Goal: Navigation & Orientation: Understand site structure

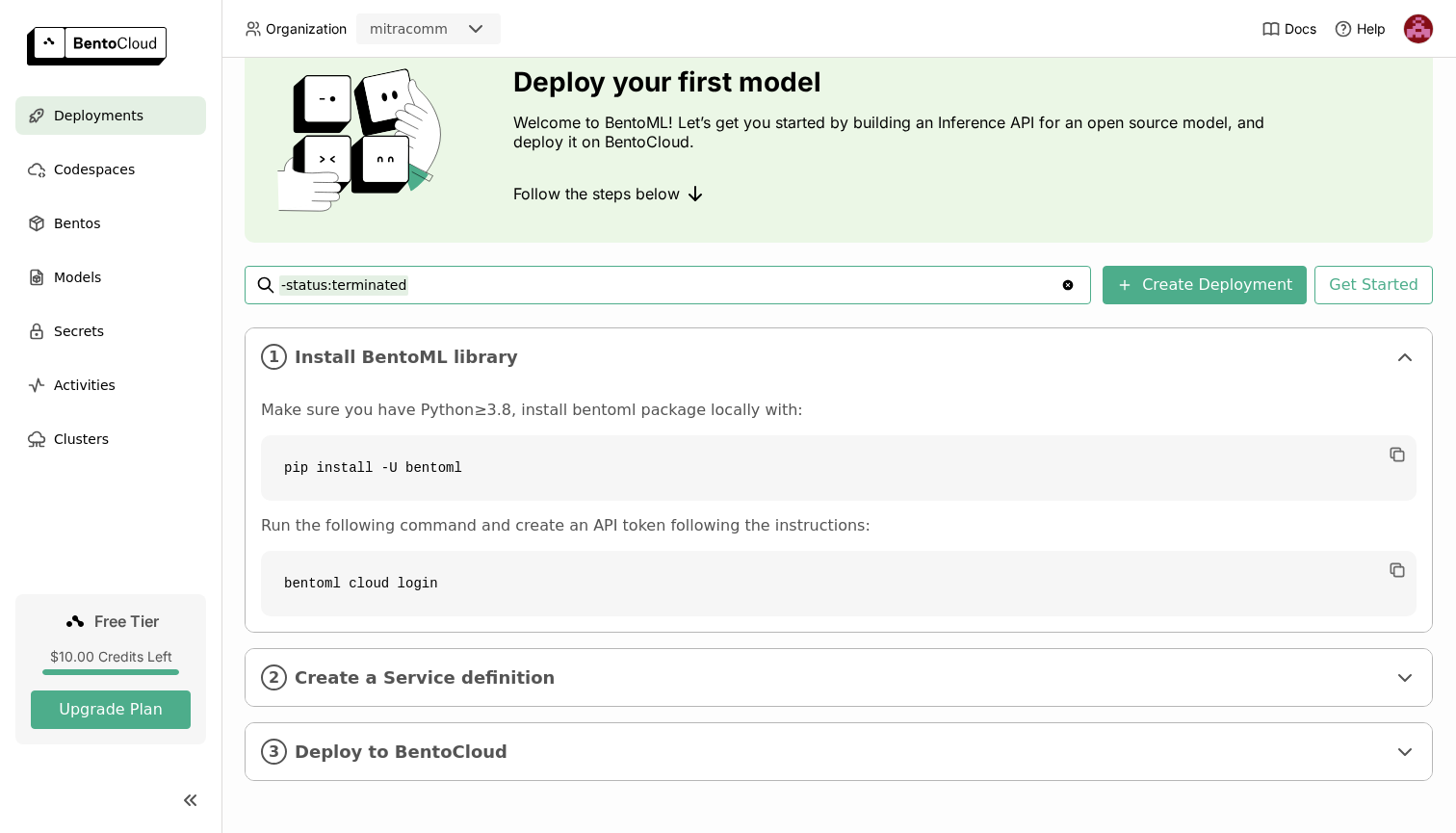
scroll to position [81, 0]
click at [1369, 282] on button "Get Started" at bounding box center [1373, 285] width 119 height 39
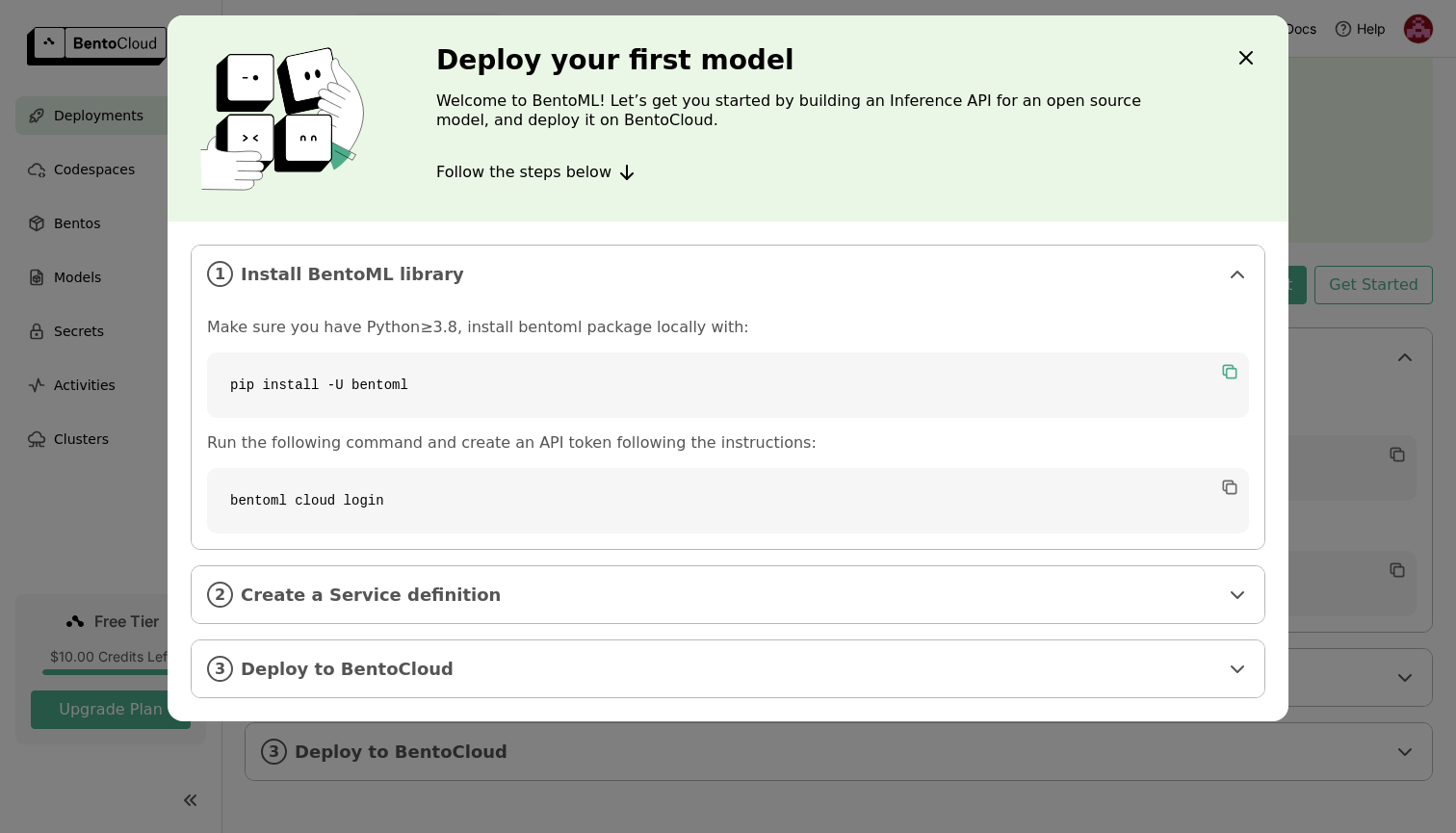
click at [1232, 375] on icon "dialog" at bounding box center [1231, 373] width 10 height 10
click at [1232, 608] on div "2 Create a Service definition" at bounding box center [728, 595] width 1073 height 56
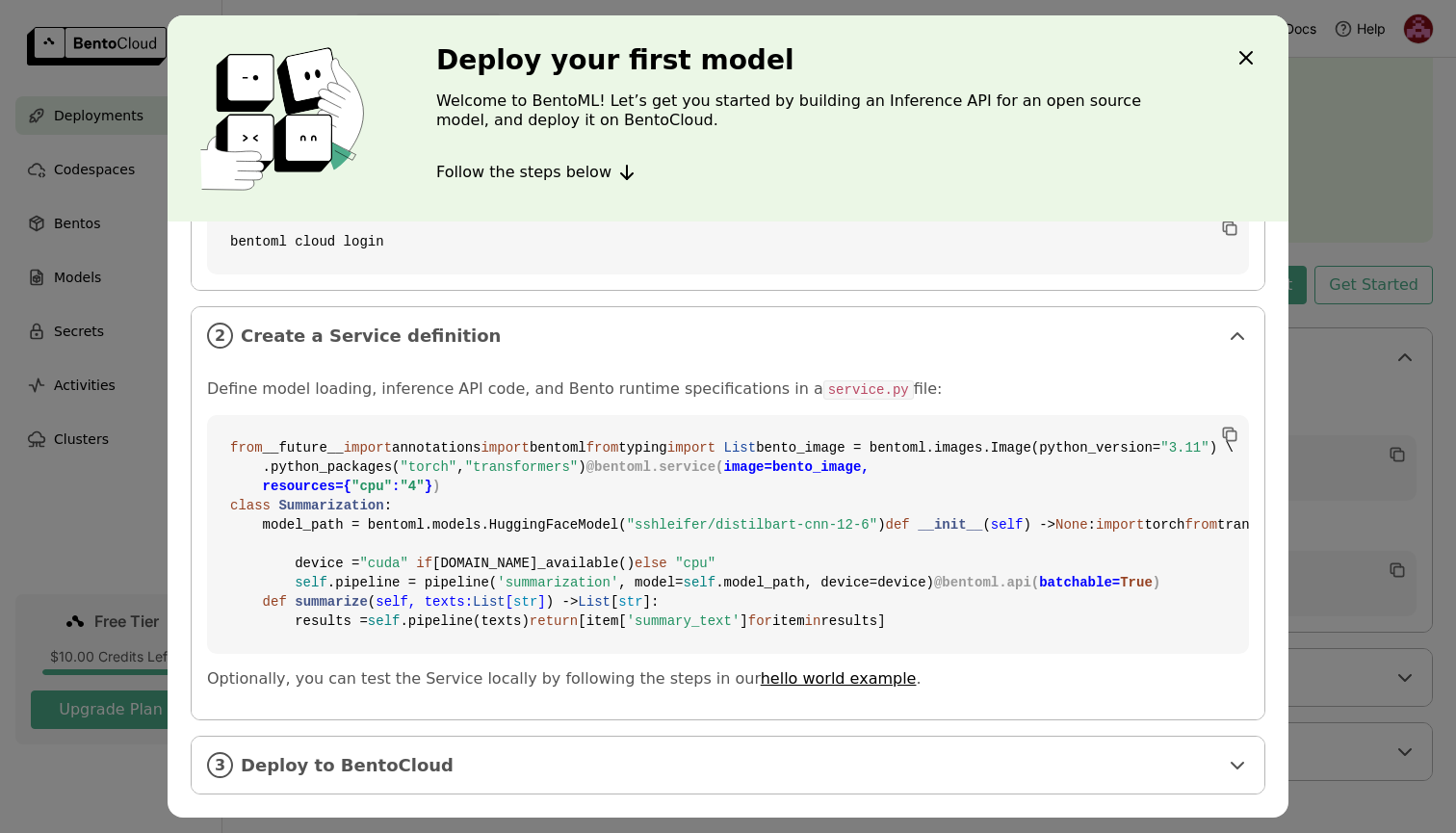
scroll to position [220, 0]
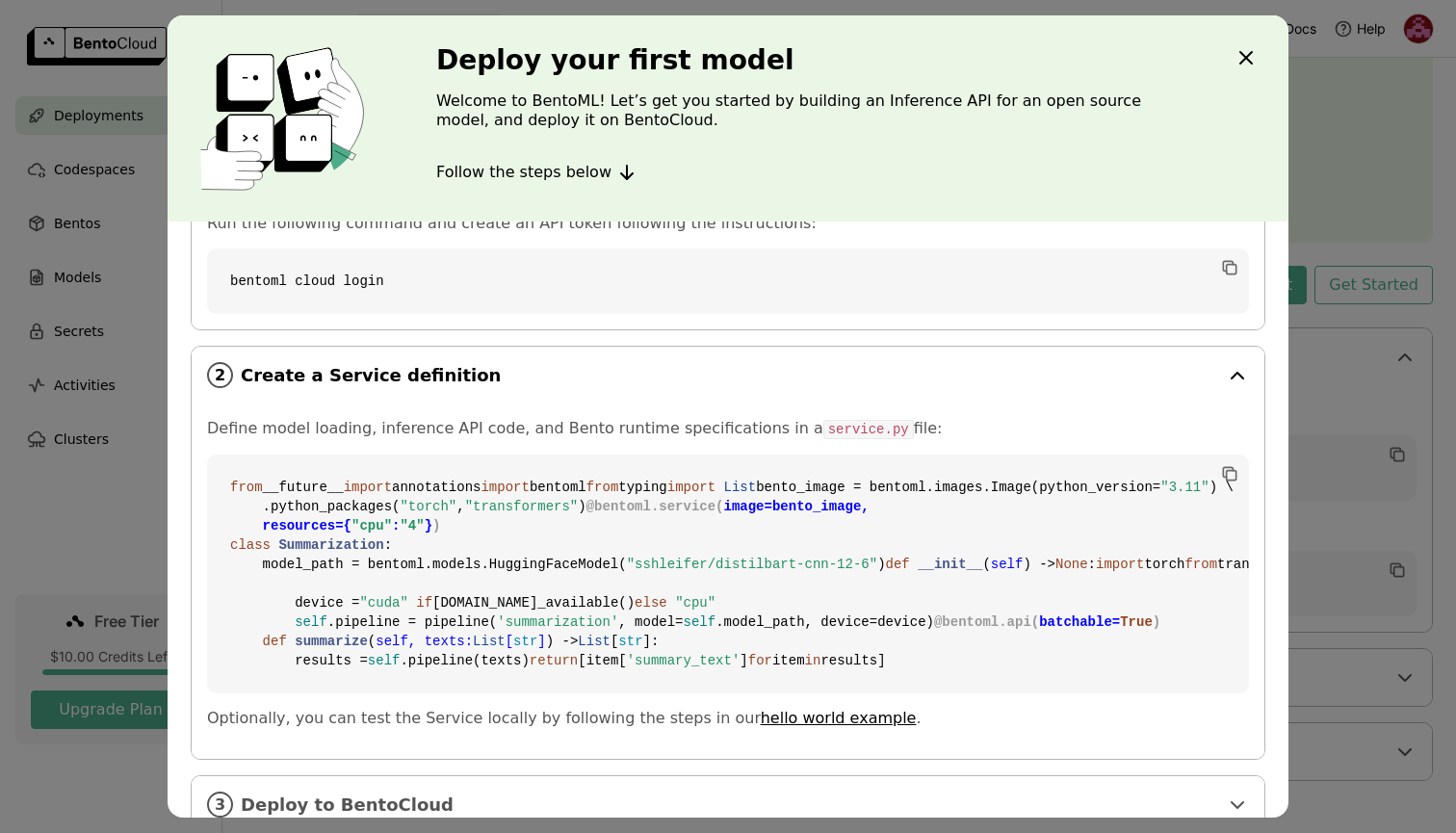
click at [1229, 366] on icon "dialog" at bounding box center [1237, 376] width 23 height 23
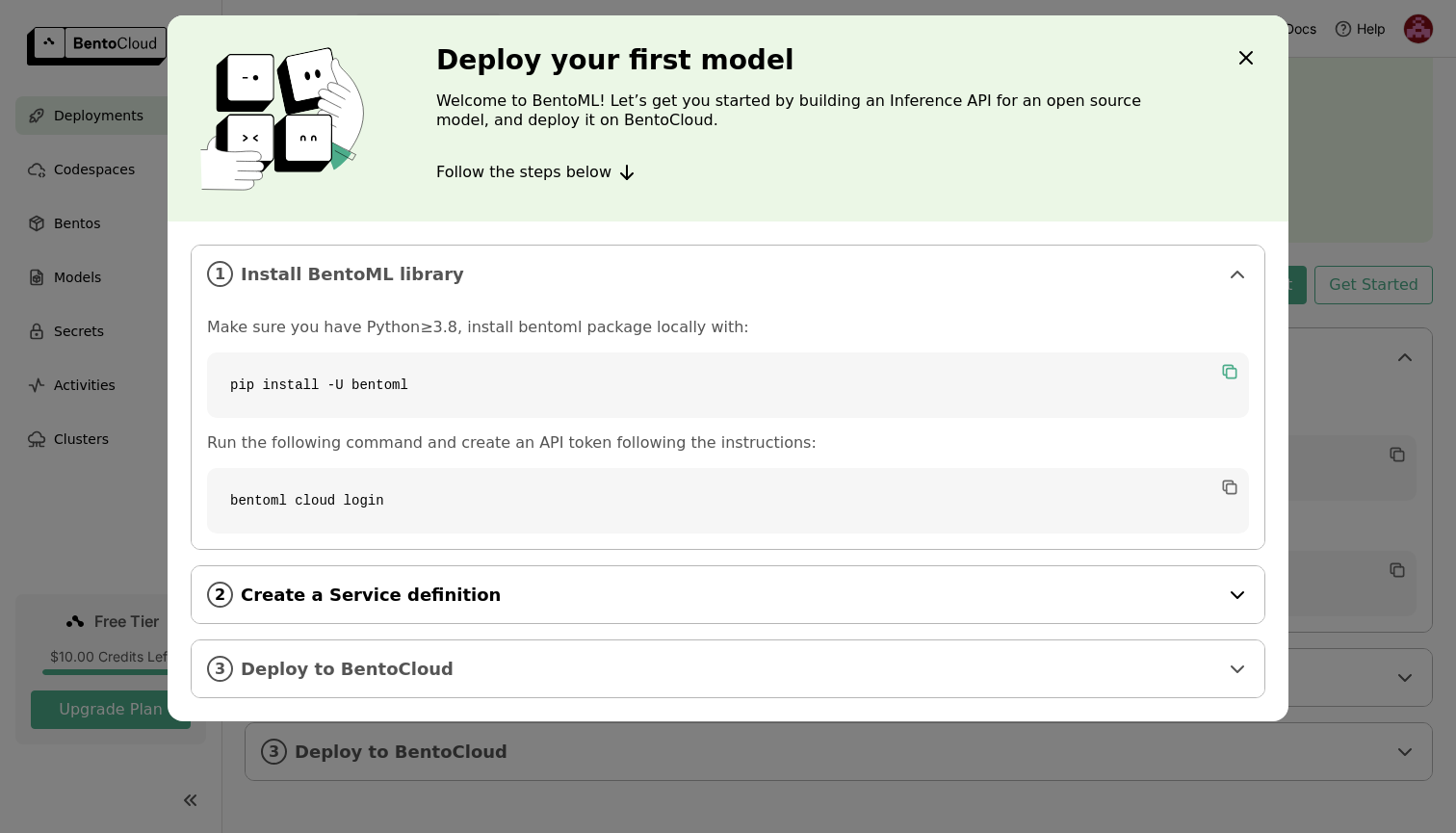
scroll to position [0, 0]
click at [1237, 671] on icon "dialog" at bounding box center [1237, 670] width 12 height 6
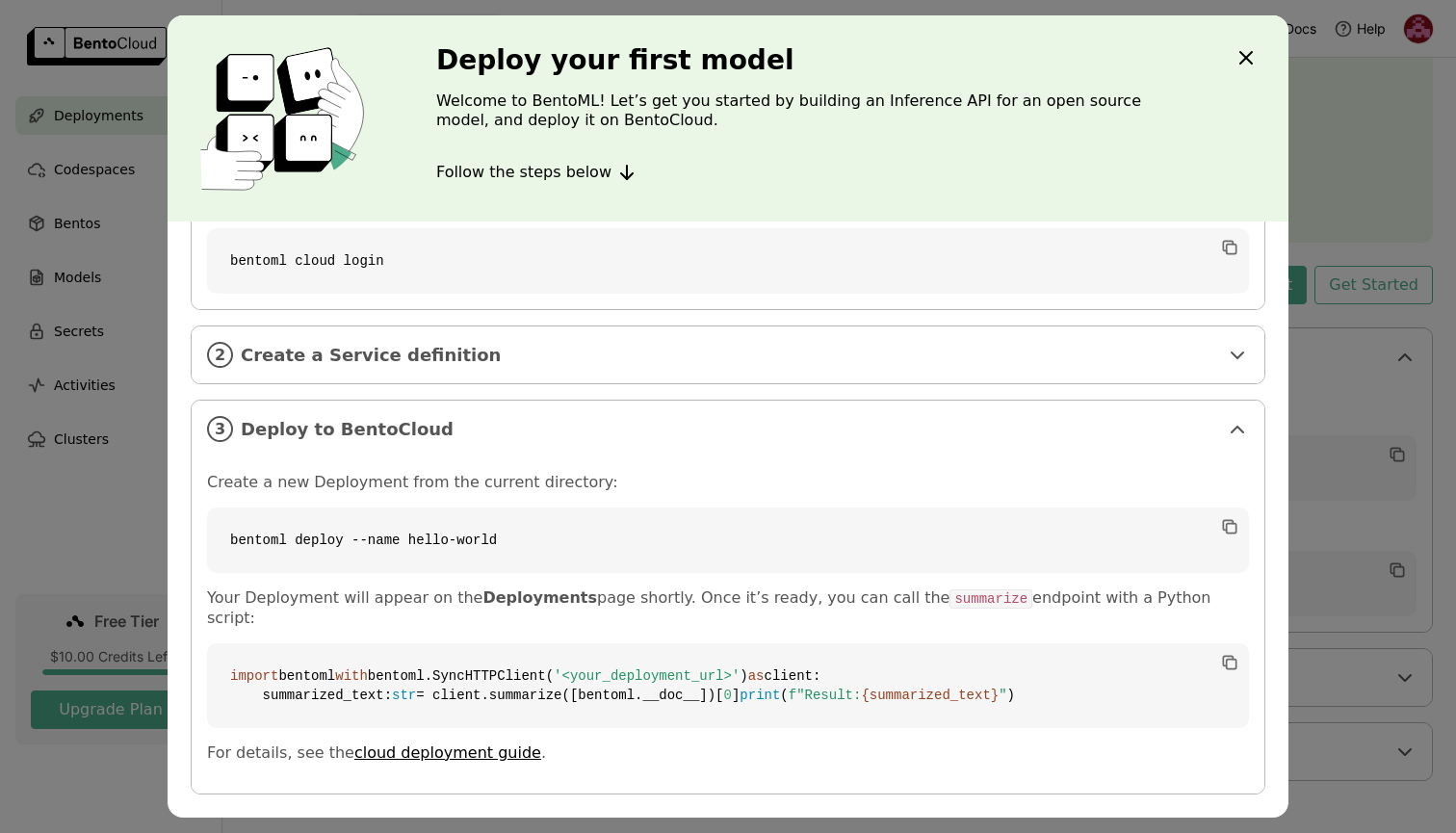
scroll to position [278, 0]
click at [1234, 427] on icon "dialog" at bounding box center [1237, 430] width 12 height 6
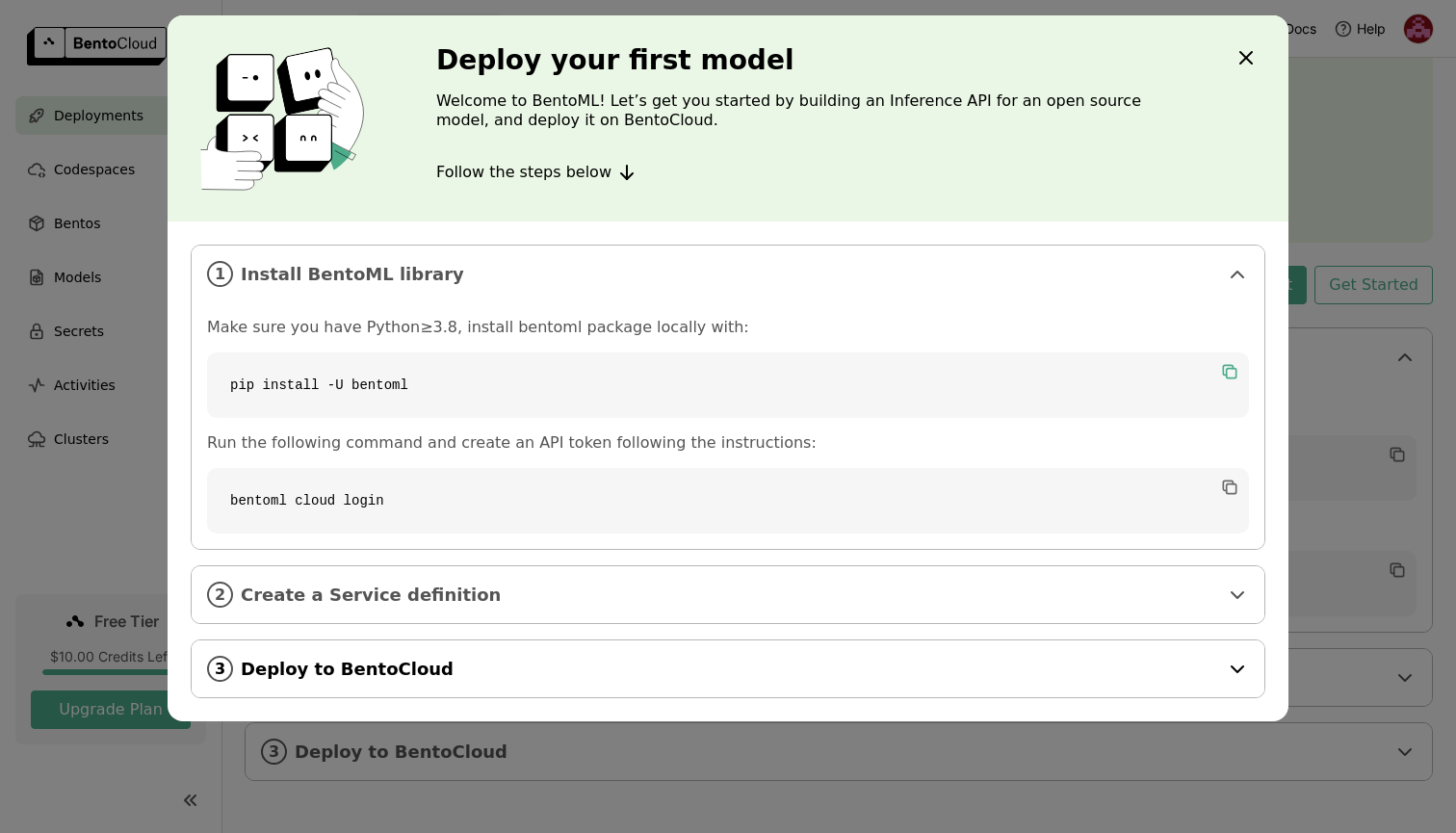
scroll to position [0, 0]
click at [1241, 51] on icon "Close" at bounding box center [1246, 58] width 23 height 23
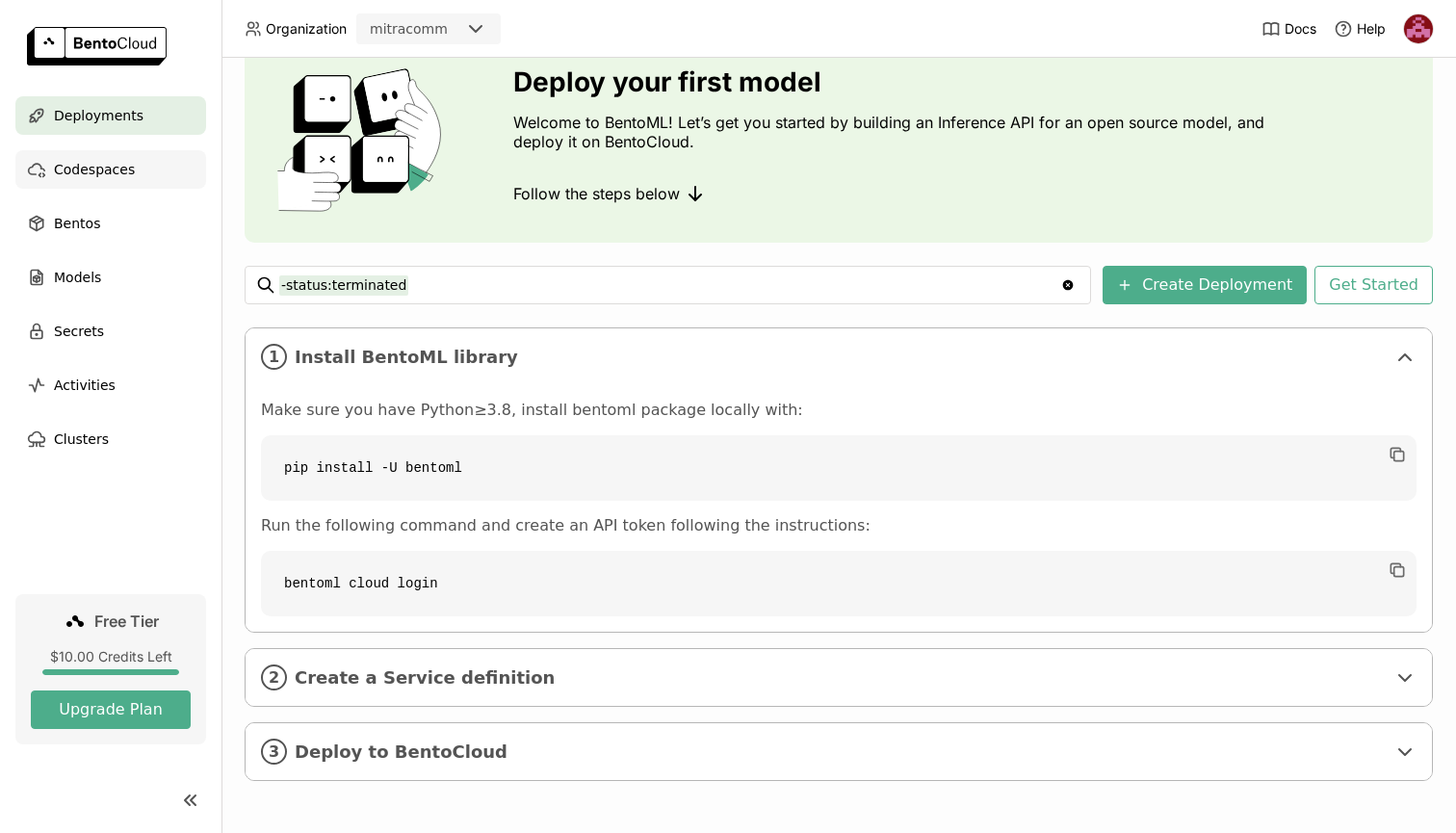
click at [121, 175] on span "Codespaces" at bounding box center [93, 169] width 81 height 23
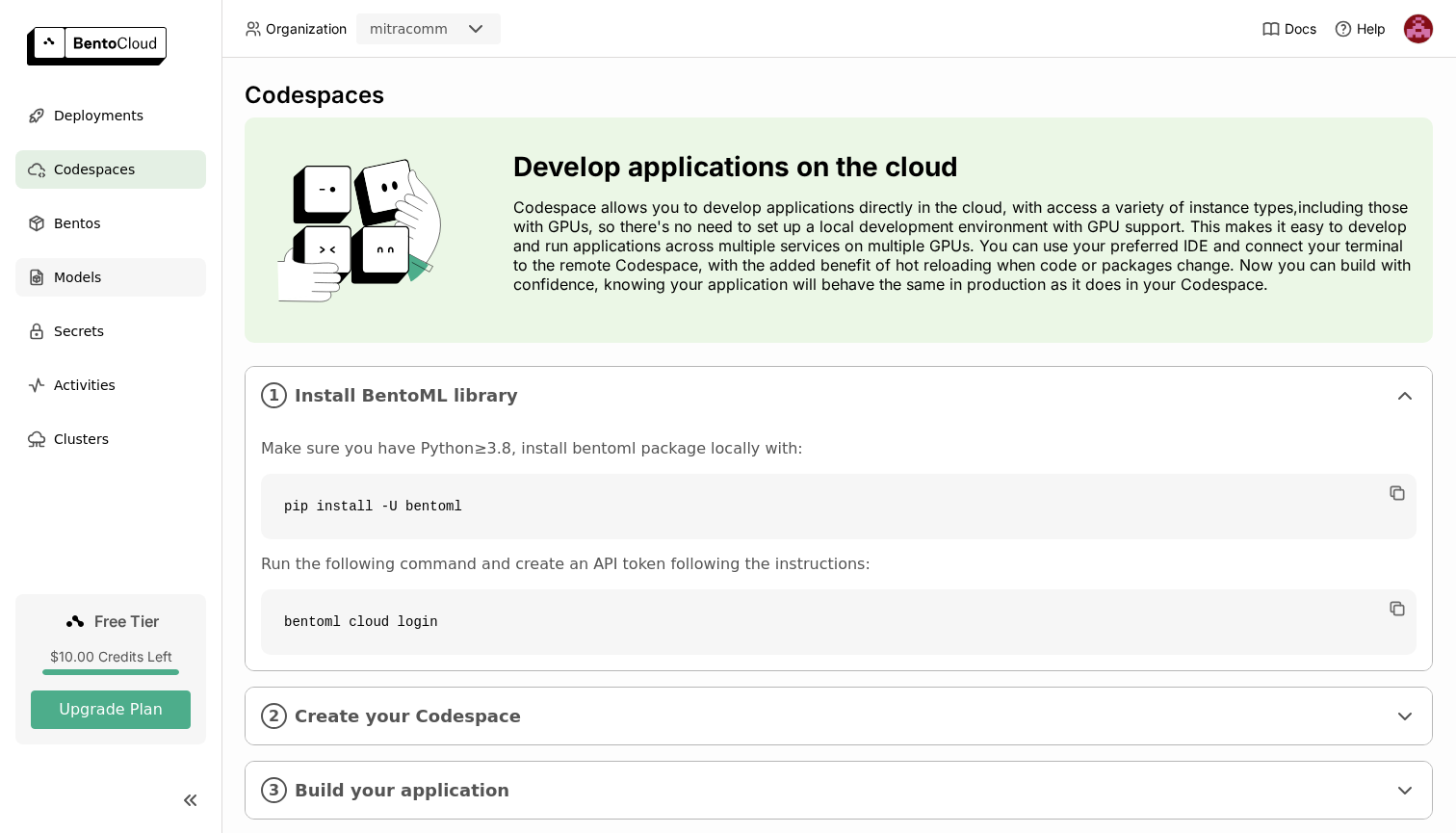
click at [87, 284] on span "Models" at bounding box center [77, 277] width 48 height 23
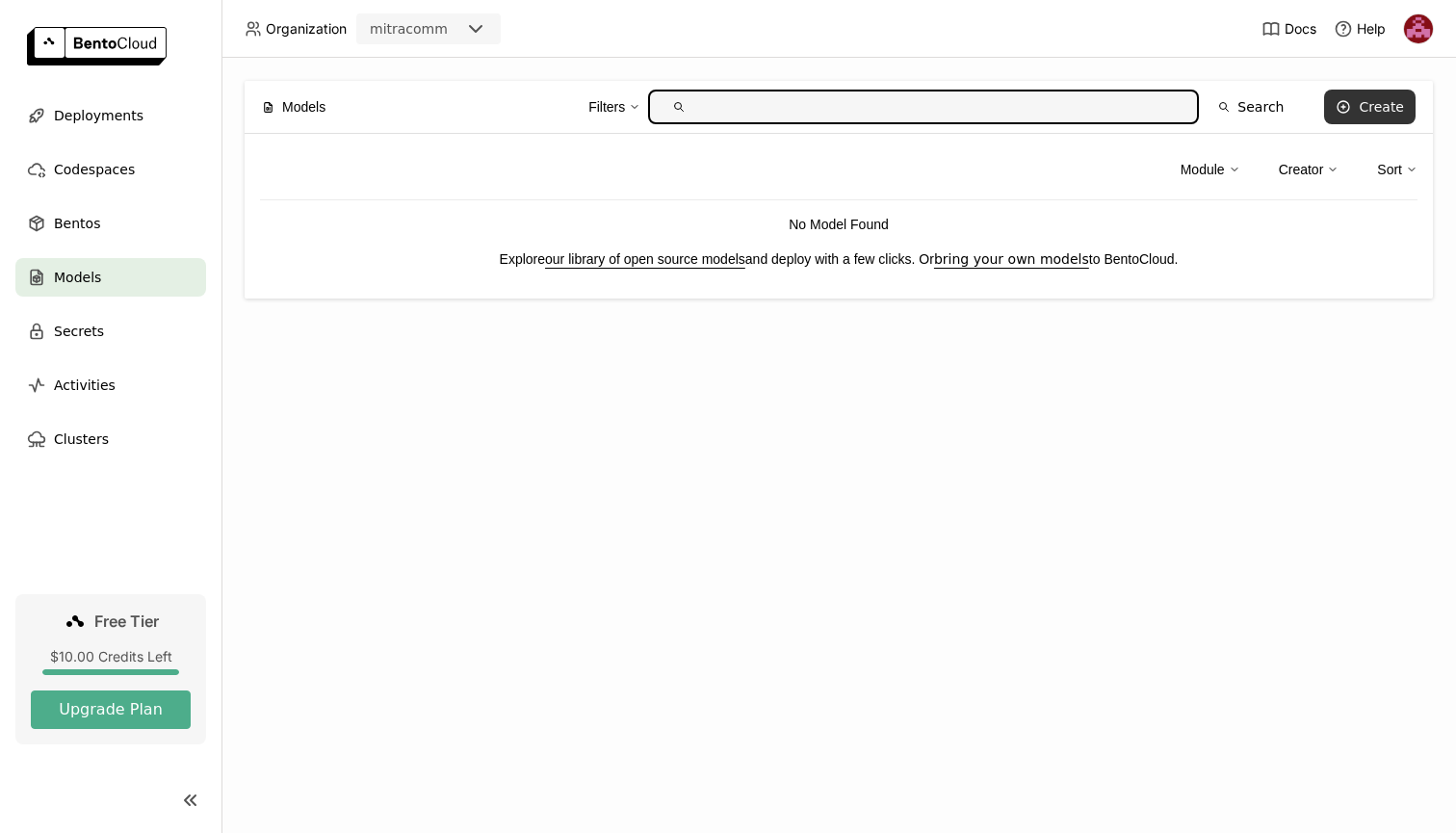
click at [1360, 109] on button "Create" at bounding box center [1369, 107] width 91 height 35
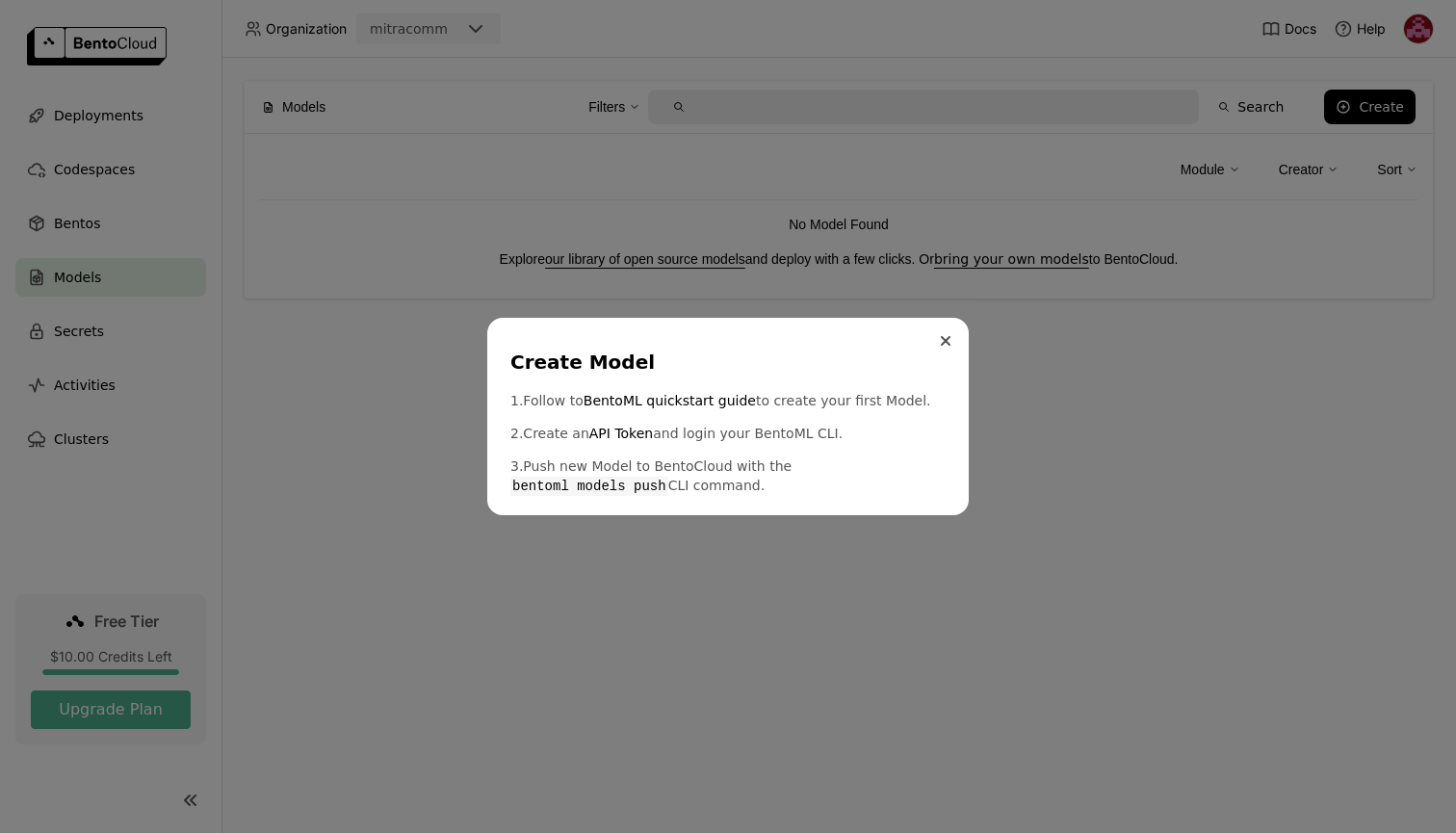
click at [941, 342] on icon "Close" at bounding box center [946, 341] width 10 height 10
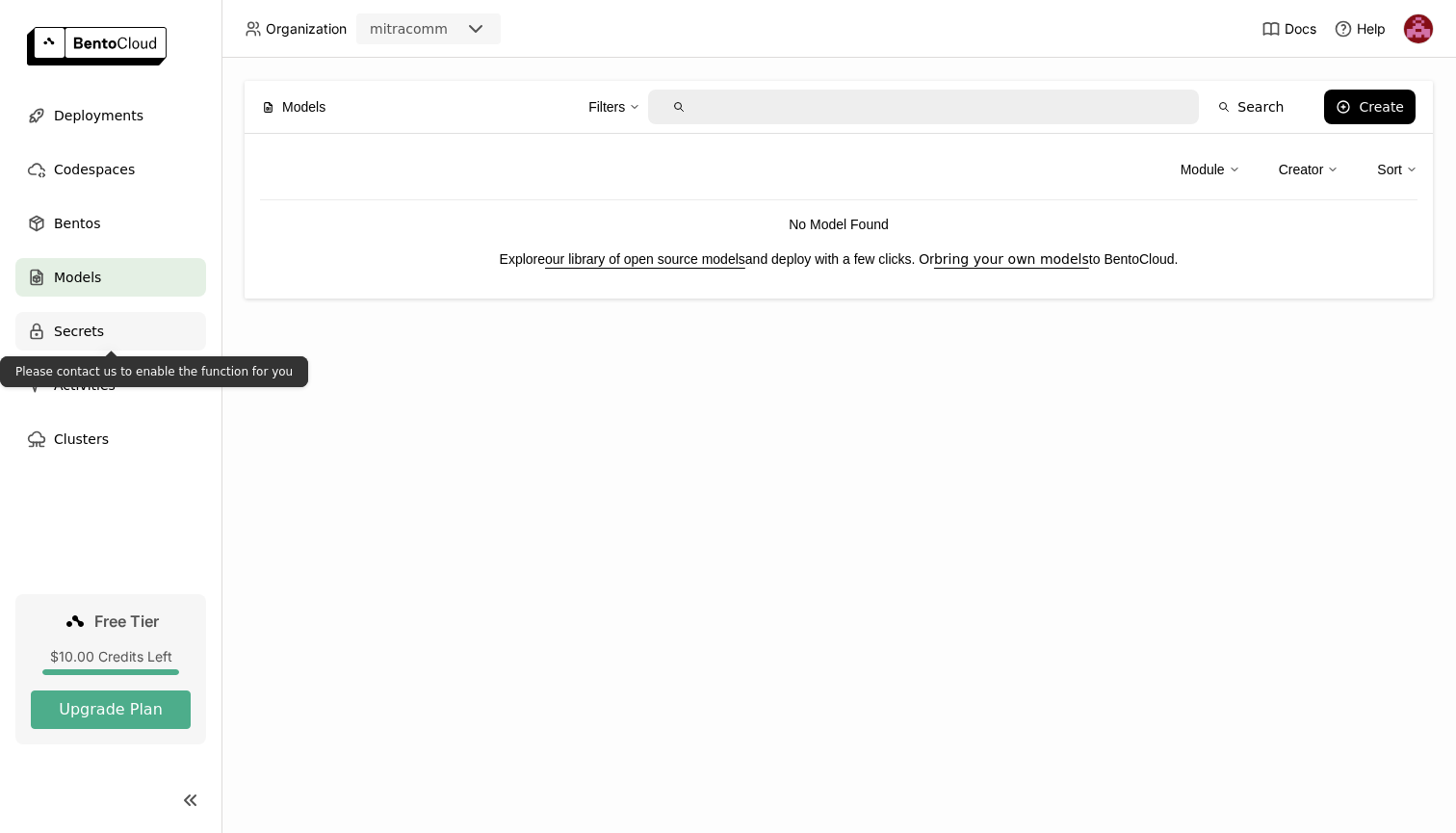
click at [139, 336] on div "Secrets" at bounding box center [111, 331] width 191 height 39
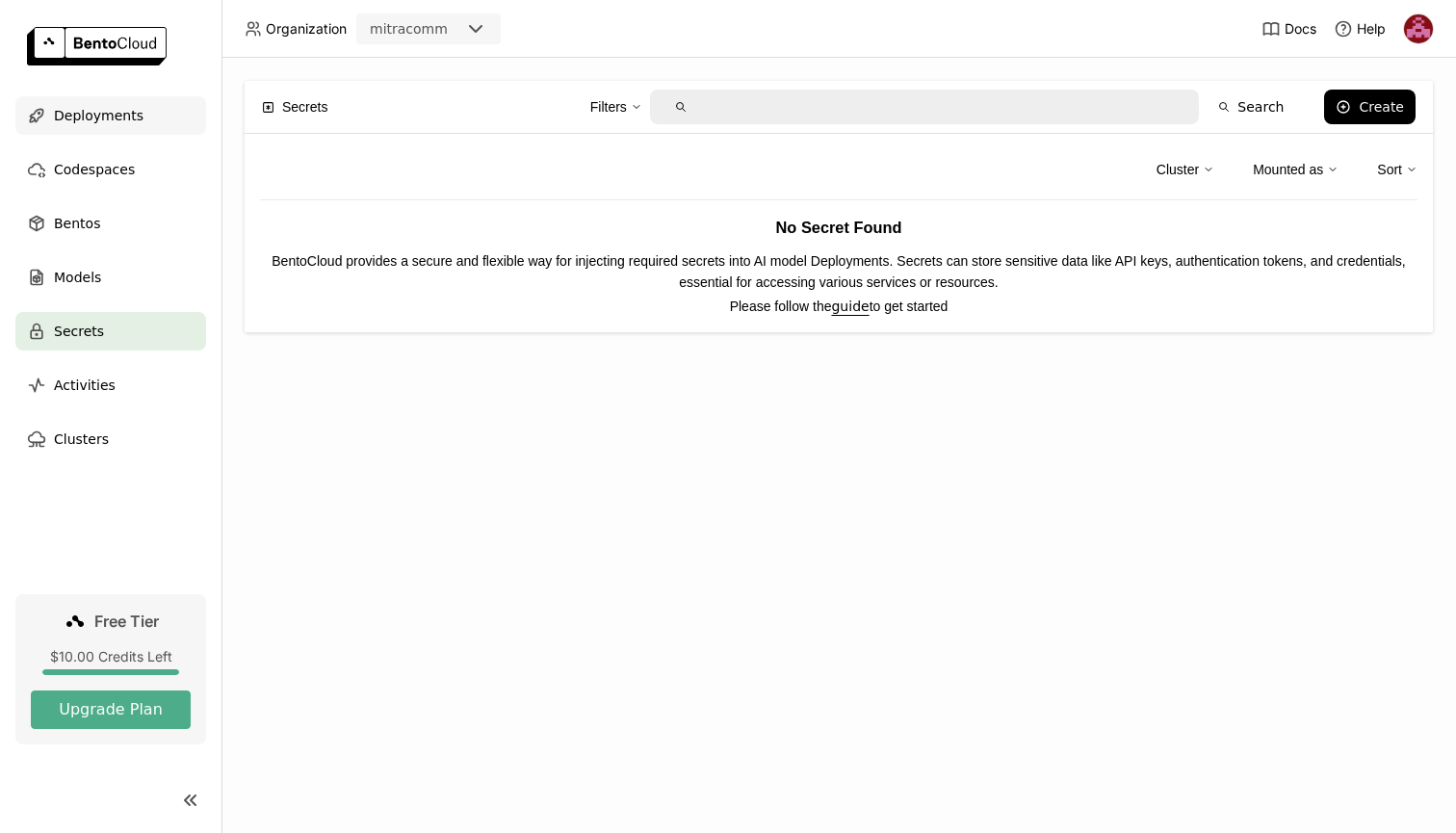
click at [140, 106] on div "Deployments" at bounding box center [111, 116] width 191 height 39
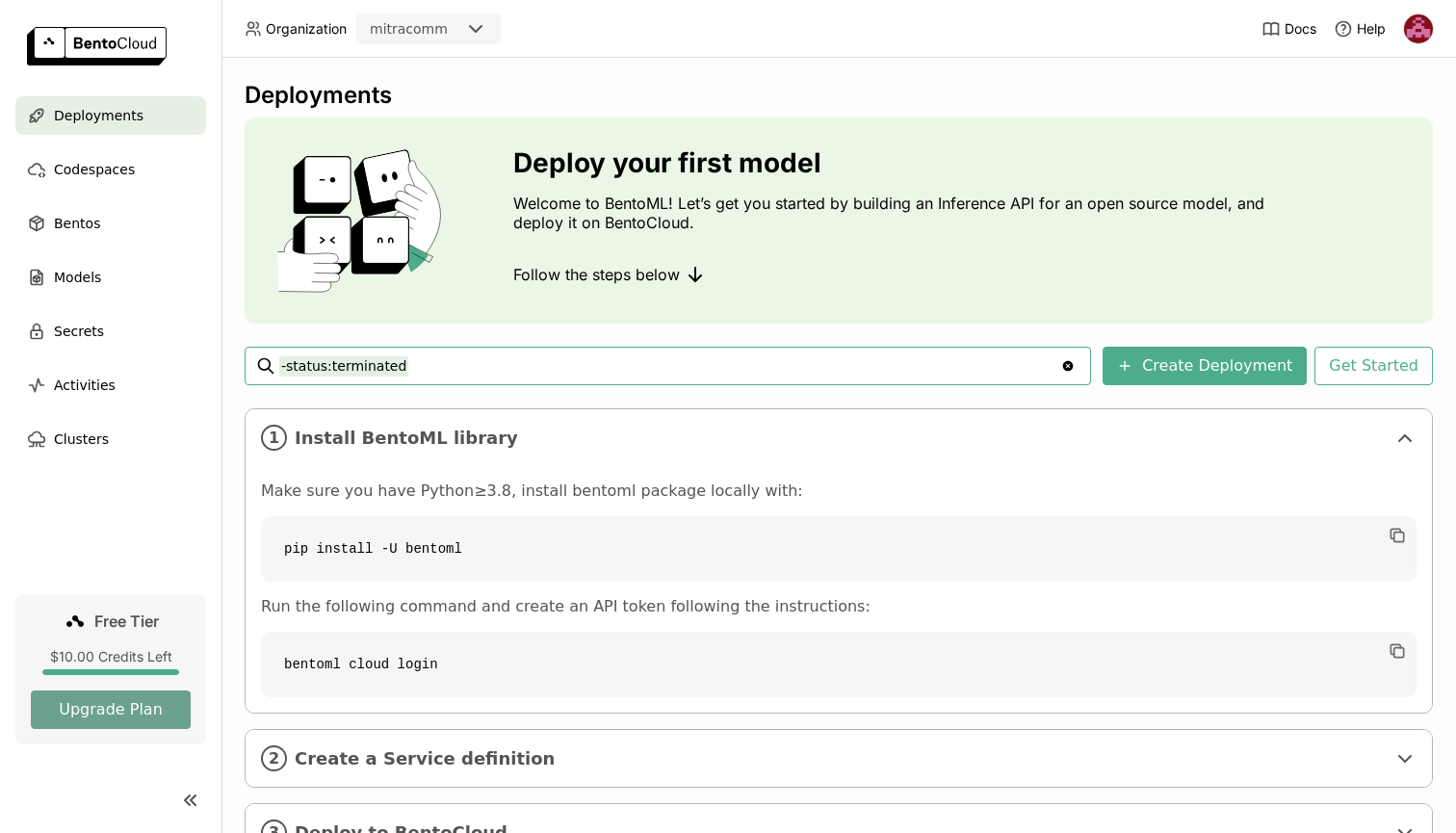
click at [123, 720] on button "Upgrade Plan" at bounding box center [111, 710] width 159 height 39
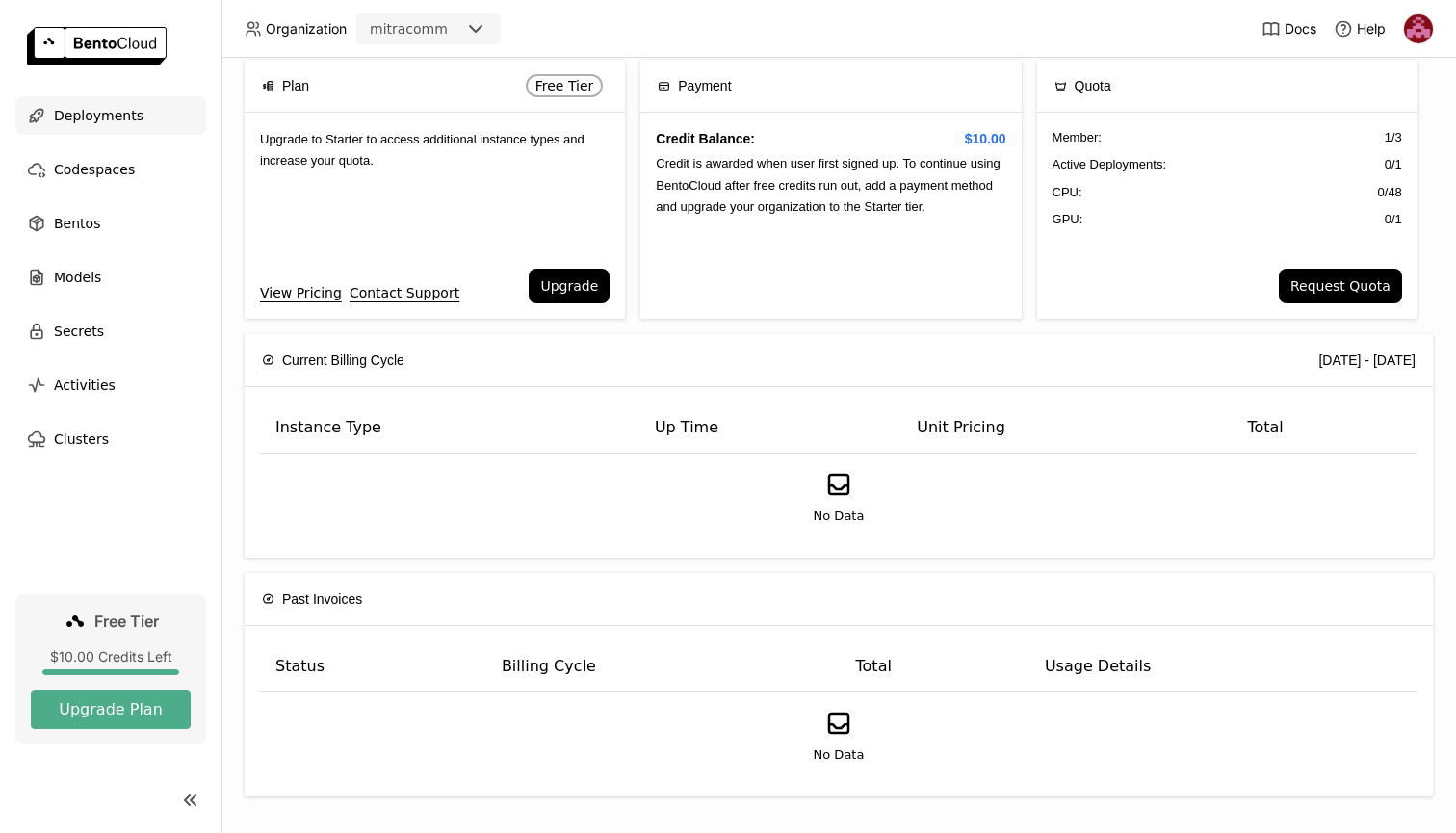
click at [114, 111] on span "Deployments" at bounding box center [98, 116] width 89 height 23
